Goal: Information Seeking & Learning: Learn about a topic

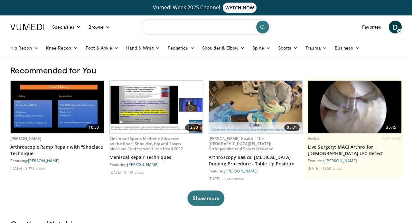
click at [177, 25] on input "Search topics, interventions" at bounding box center [206, 26] width 129 height 15
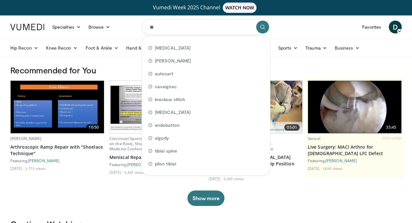
type input "***"
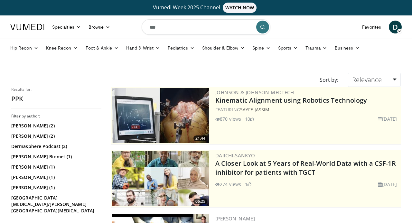
click at [188, 29] on input "***" at bounding box center [206, 26] width 129 height 15
type input "**********"
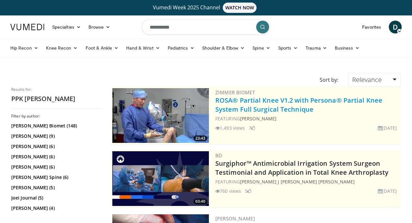
click at [285, 104] on link "ROSA® Partial Knee V1.2 with Persona® Partial Knee System Full Surgical Techniq…" at bounding box center [298, 105] width 167 height 18
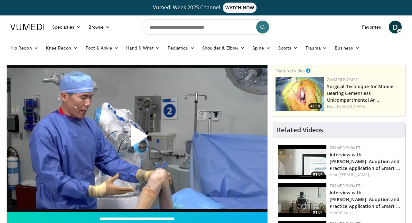
click at [137, 138] on span "Video Player" at bounding box center [137, 138] width 0 height 0
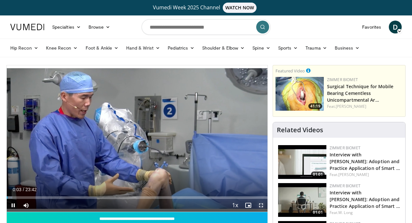
click at [261, 207] on span "Video Player" at bounding box center [261, 205] width 13 height 13
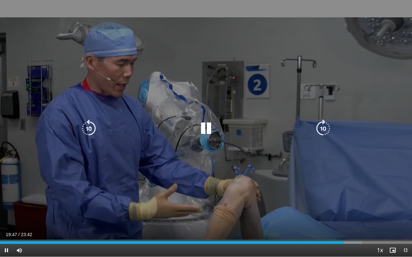
click at [344, 161] on div "10 seconds Tap to unmute" at bounding box center [206, 128] width 412 height 257
click at [202, 130] on icon "Video Player" at bounding box center [206, 129] width 18 height 18
click at [88, 128] on icon "Video Player" at bounding box center [89, 129] width 18 height 18
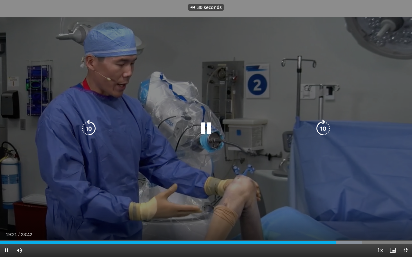
click at [88, 128] on icon "Video Player" at bounding box center [89, 129] width 18 height 18
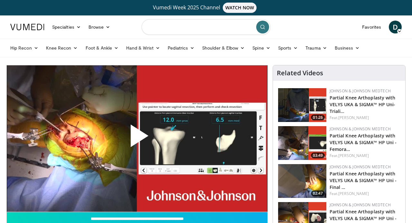
click at [197, 29] on input "Search topics, interventions" at bounding box center [206, 26] width 129 height 15
type input "**********"
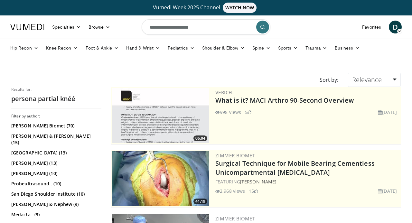
click at [201, 28] on input "**********" at bounding box center [206, 26] width 129 height 15
type input "**********"
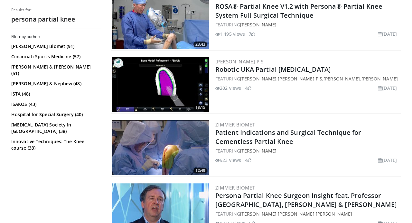
scroll to position [261, 0]
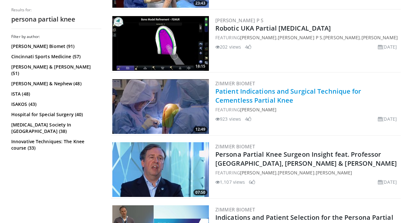
click at [242, 95] on link "Patient Indications and Surgical Technique for Cementless Partial Knee" at bounding box center [288, 96] width 146 height 18
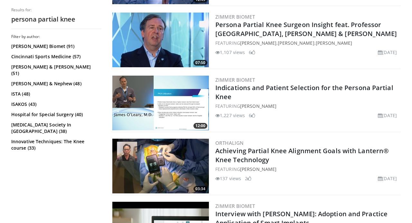
scroll to position [390, 0]
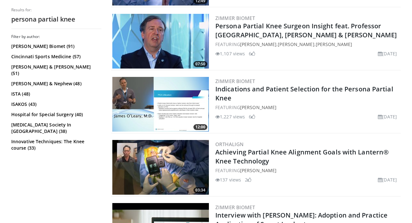
click at [188, 117] on img at bounding box center [160, 104] width 97 height 55
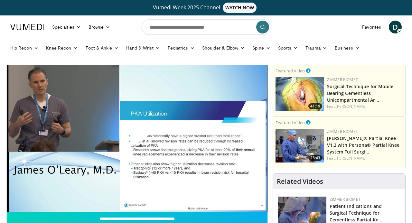
click at [137, 138] on span "Video Player" at bounding box center [137, 138] width 0 height 0
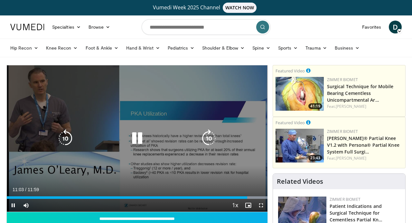
click at [184, 113] on div "10 seconds Tap to unmute" at bounding box center [137, 138] width 261 height 146
click at [184, 112] on div "10 seconds Tap to unmute" at bounding box center [137, 138] width 261 height 146
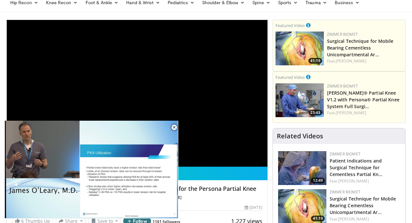
scroll to position [208, 0]
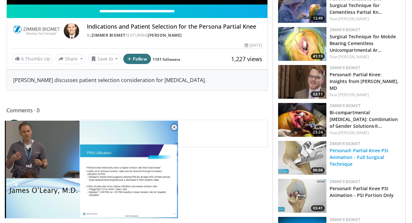
click at [379, 157] on link "Persona® Partial Knee PSI Animation - Full Surgical Technique" at bounding box center [359, 157] width 59 height 20
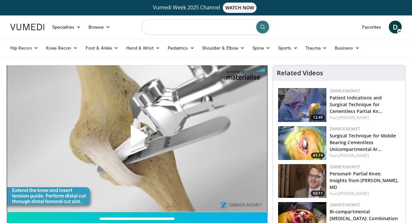
click at [206, 27] on input "Search topics, interventions" at bounding box center [206, 26] width 129 height 15
type input "**********"
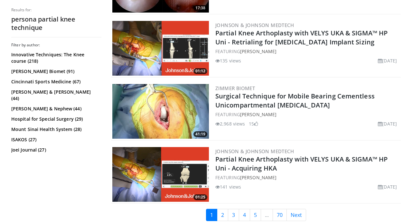
scroll to position [1648, 0]
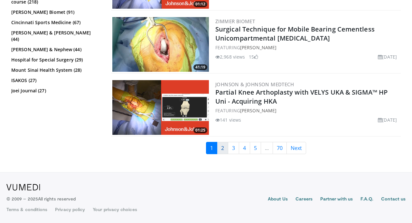
click at [225, 147] on link "2" at bounding box center [222, 148] width 11 height 12
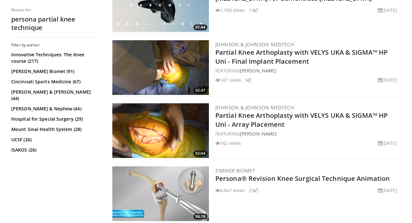
scroll to position [1522, 0]
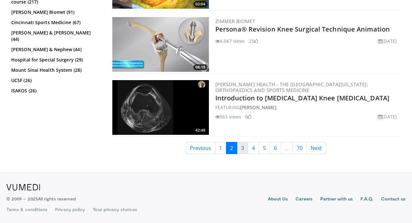
click at [243, 149] on link "3" at bounding box center [242, 148] width 11 height 12
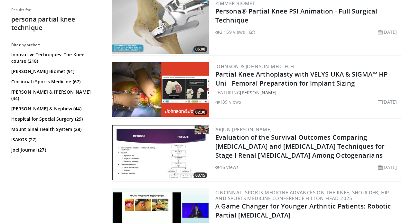
scroll to position [841, 0]
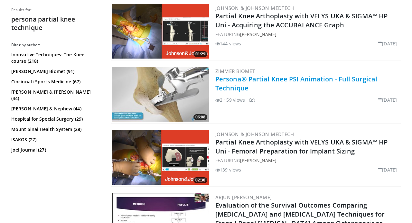
click at [243, 79] on link "Persona® Partial Knee PSI Animation - Full Surgical Technique" at bounding box center [296, 84] width 162 height 18
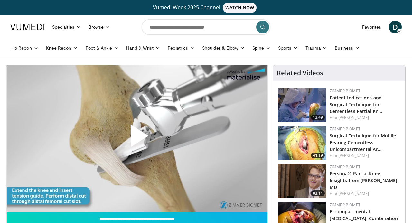
click at [137, 138] on span "Video Player" at bounding box center [137, 138] width 0 height 0
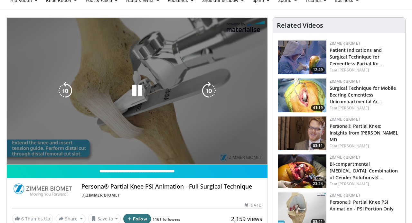
scroll to position [47, 0]
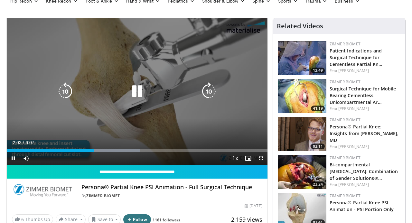
click at [93, 86] on div "Video Player" at bounding box center [137, 91] width 156 height 13
click at [143, 90] on icon "Video Player" at bounding box center [137, 91] width 18 height 18
click at [124, 82] on div "10 seconds Tap to unmute" at bounding box center [137, 91] width 261 height 146
click at [119, 72] on div "10 seconds Tap to unmute" at bounding box center [137, 91] width 261 height 146
click at [146, 74] on div "10 seconds Tap to unmute" at bounding box center [137, 91] width 261 height 146
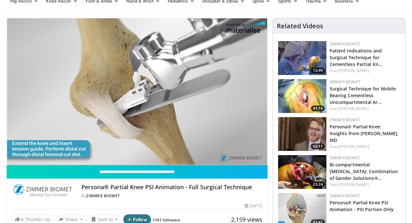
click at [146, 75] on div "10 seconds Tap to unmute" at bounding box center [137, 91] width 261 height 146
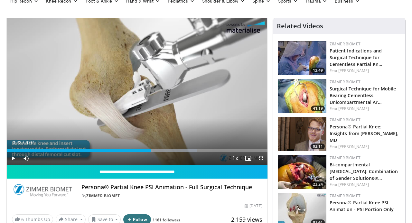
click at [146, 75] on div "10 seconds Tap to unmute" at bounding box center [137, 91] width 261 height 146
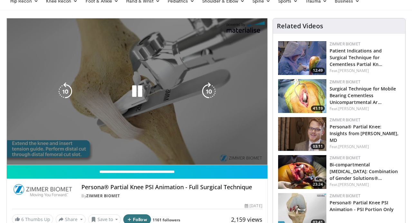
click at [46, 91] on div "10 seconds Tap to unmute" at bounding box center [137, 91] width 261 height 146
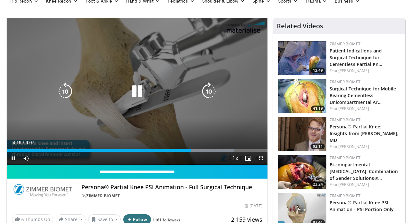
click at [33, 74] on div "20 seconds Tap to unmute" at bounding box center [137, 91] width 261 height 146
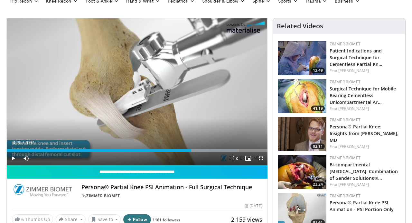
click at [33, 74] on div "20 seconds Tap to unmute" at bounding box center [137, 91] width 261 height 146
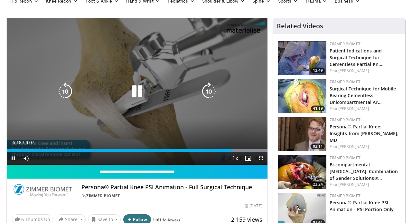
click at [95, 50] on div "20 seconds Tap to unmute" at bounding box center [137, 91] width 261 height 146
click at [79, 31] on div "20 seconds Tap to unmute" at bounding box center [137, 91] width 261 height 146
click at [96, 81] on div "20 seconds Tap to unmute" at bounding box center [137, 91] width 261 height 146
